Goal: Task Accomplishment & Management: Complete application form

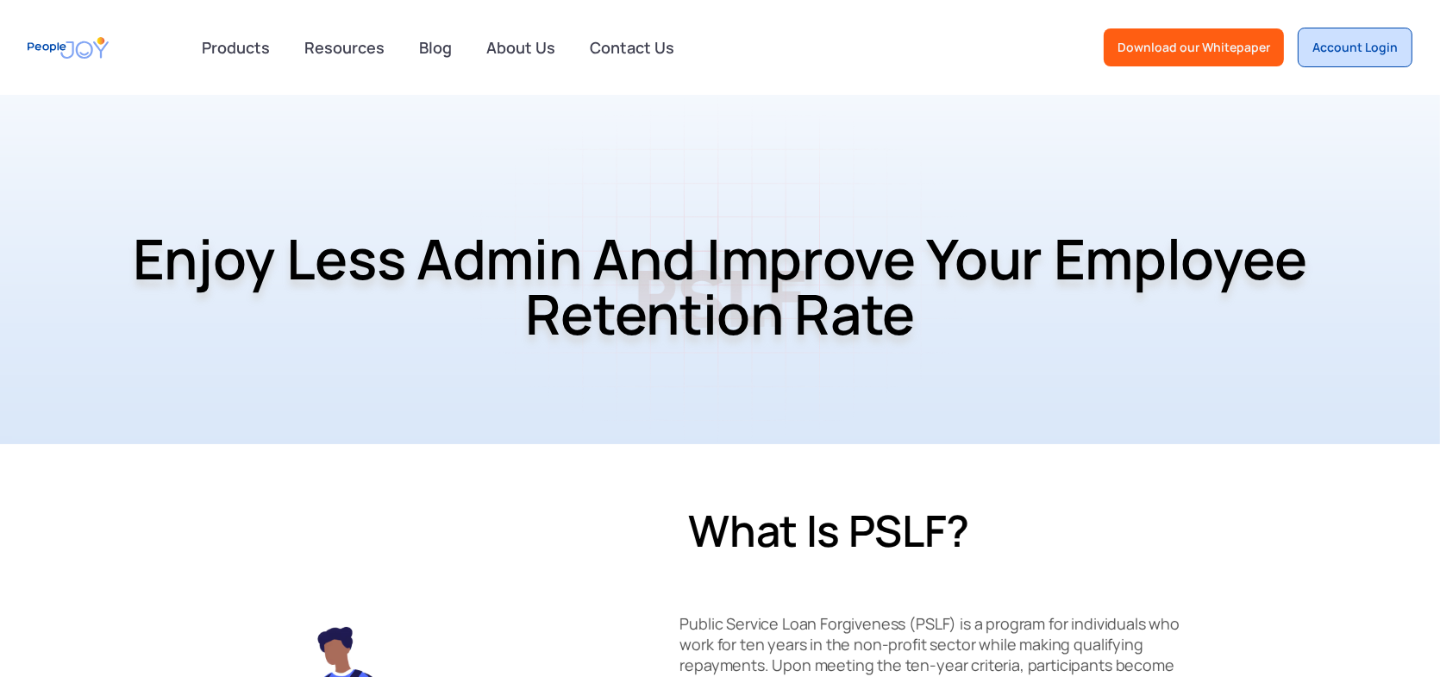
click at [1345, 47] on div "Account Login" at bounding box center [1355, 47] width 85 height 17
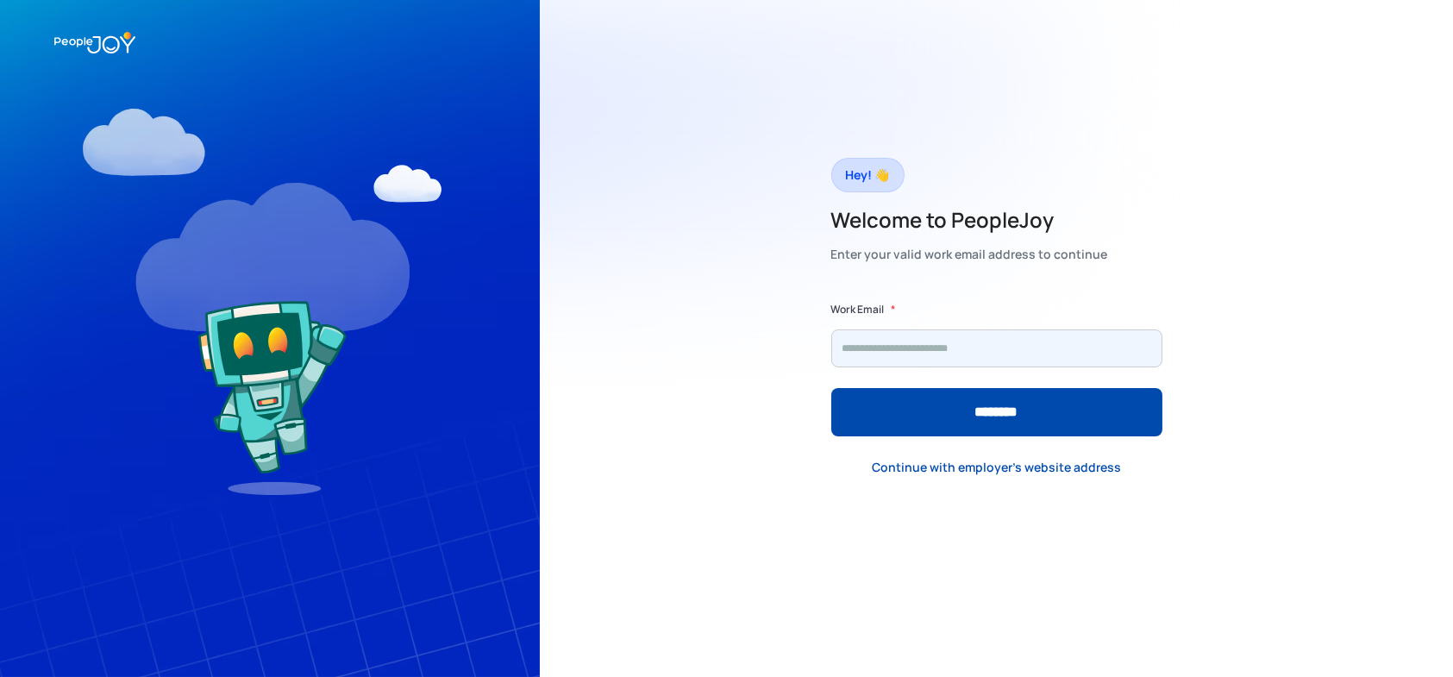
click at [876, 342] on input "Form" at bounding box center [996, 348] width 331 height 38
type input "**********"
click at [831, 388] on input "********" at bounding box center [996, 412] width 331 height 48
